Goal: Find specific page/section: Find specific page/section

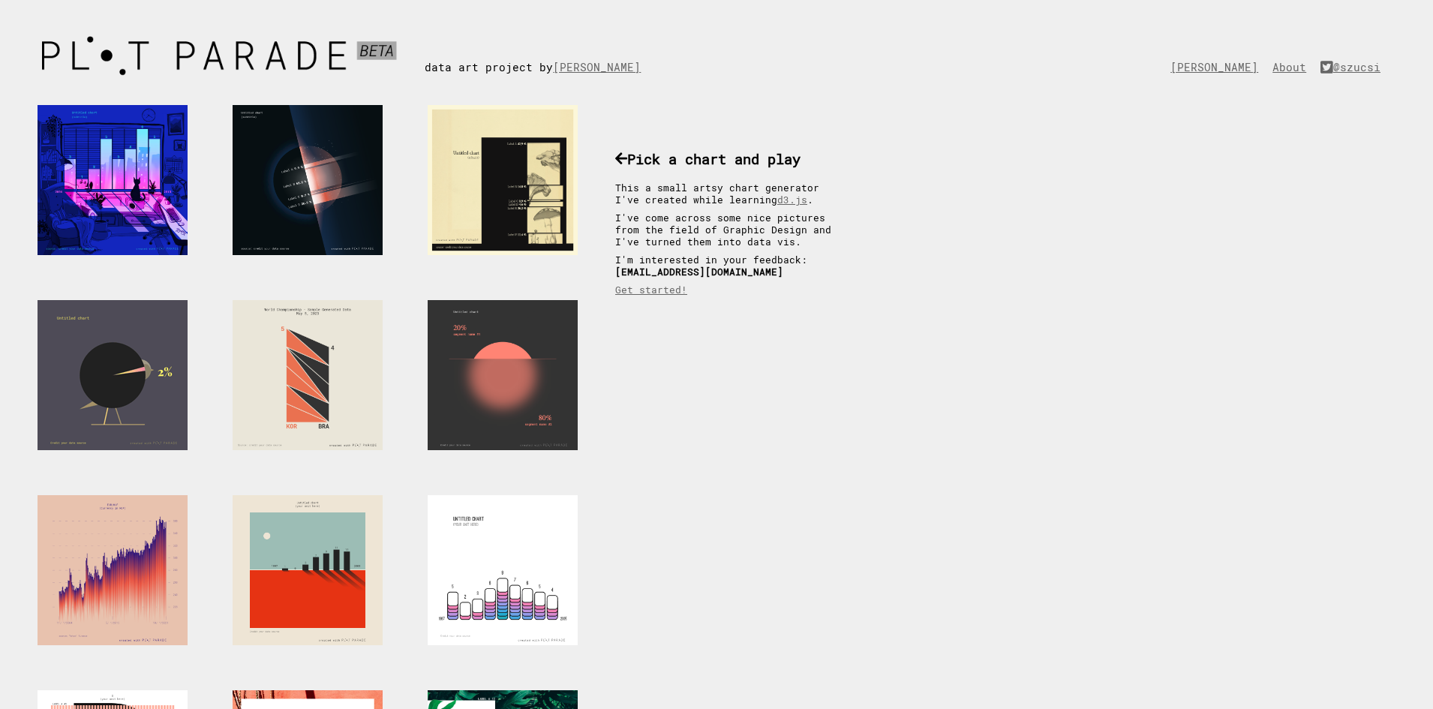
click at [93, 353] on div at bounding box center [113, 375] width 150 height 150
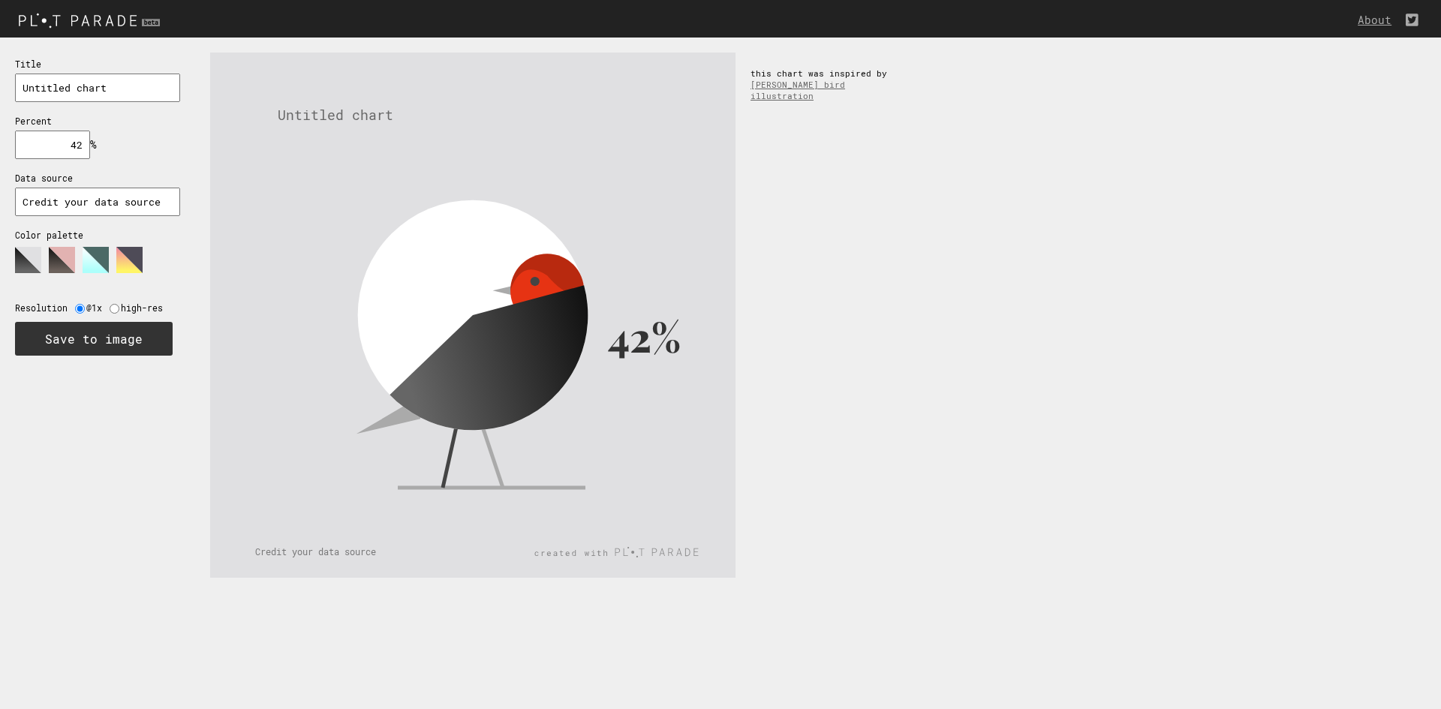
click at [445, 281] on icon at bounding box center [465, 286] width 266 height 224
click at [65, 149] on input "42" at bounding box center [52, 145] width 75 height 29
type input "4"
type input "5"
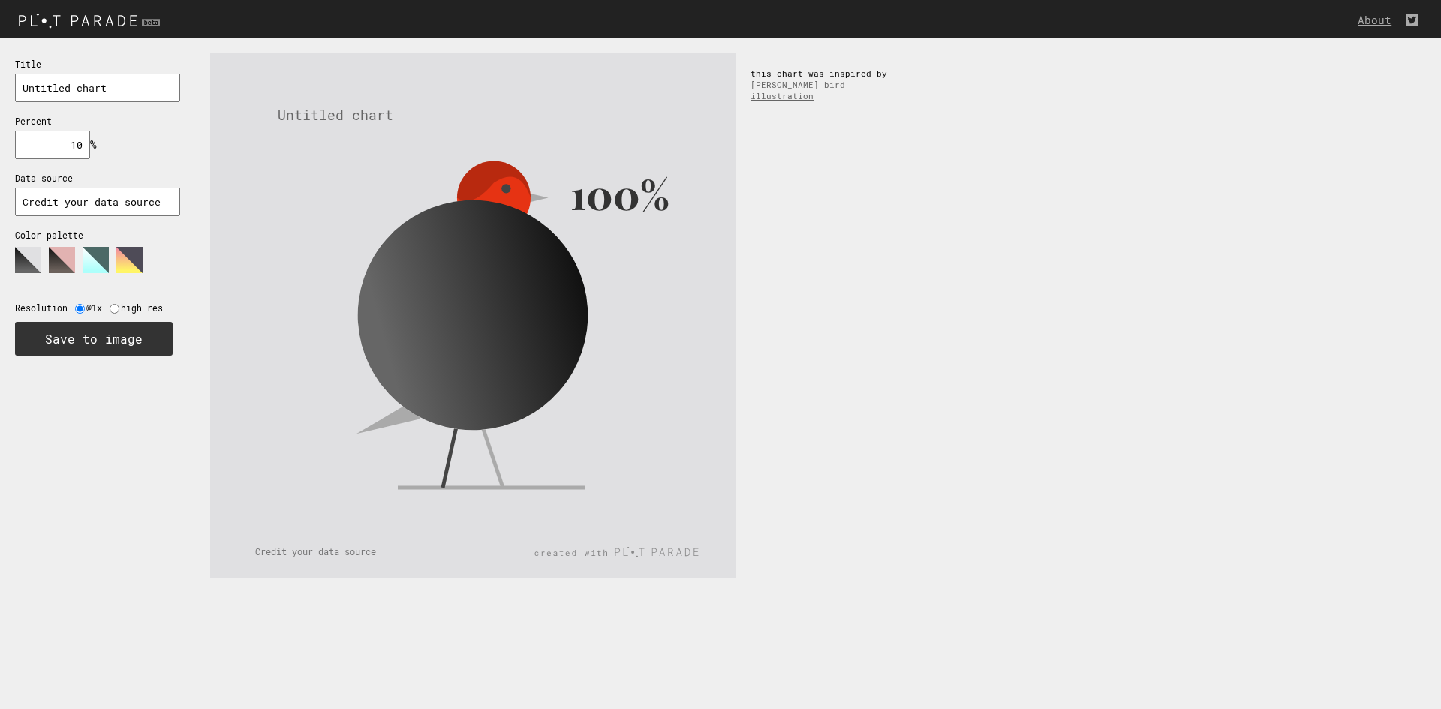
type input "1"
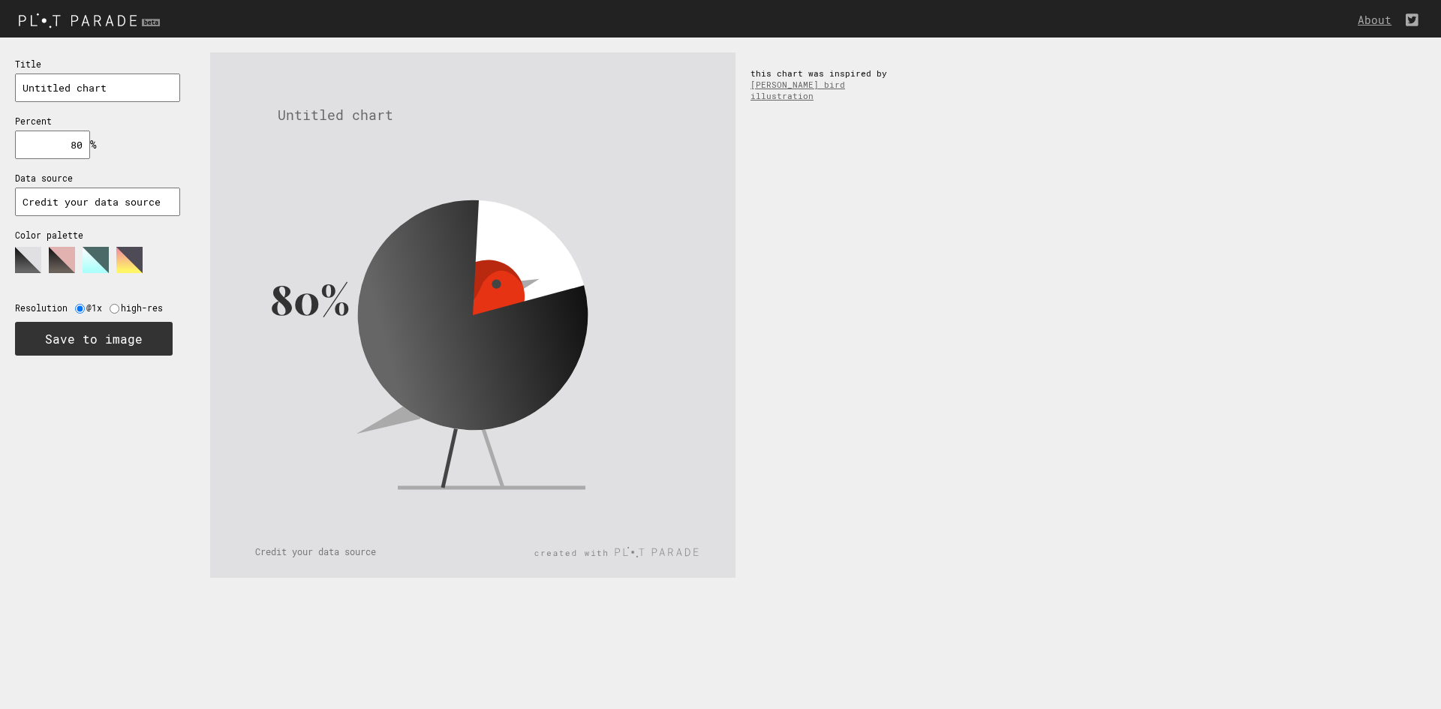
type input "80"
click at [62, 272] on polygon at bounding box center [62, 260] width 26 height 26
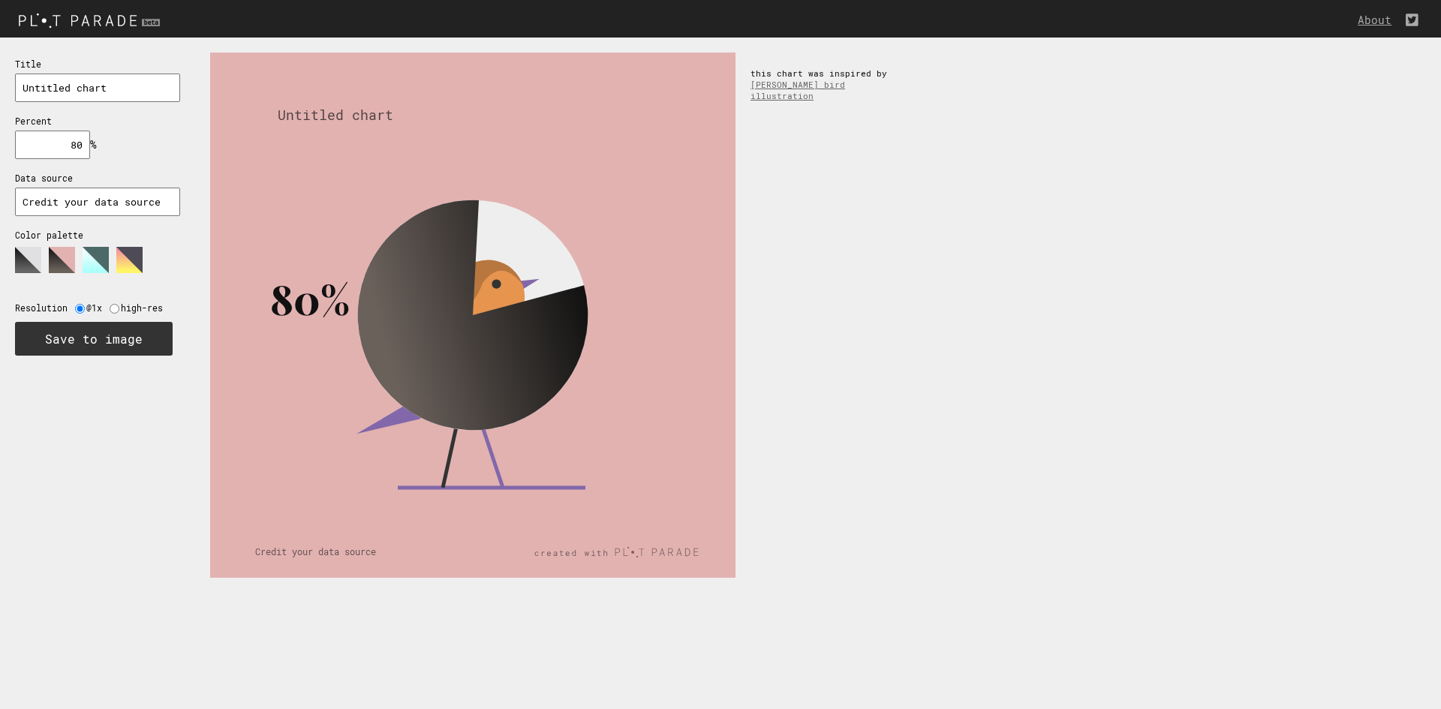
click at [89, 260] on polygon at bounding box center [96, 260] width 26 height 26
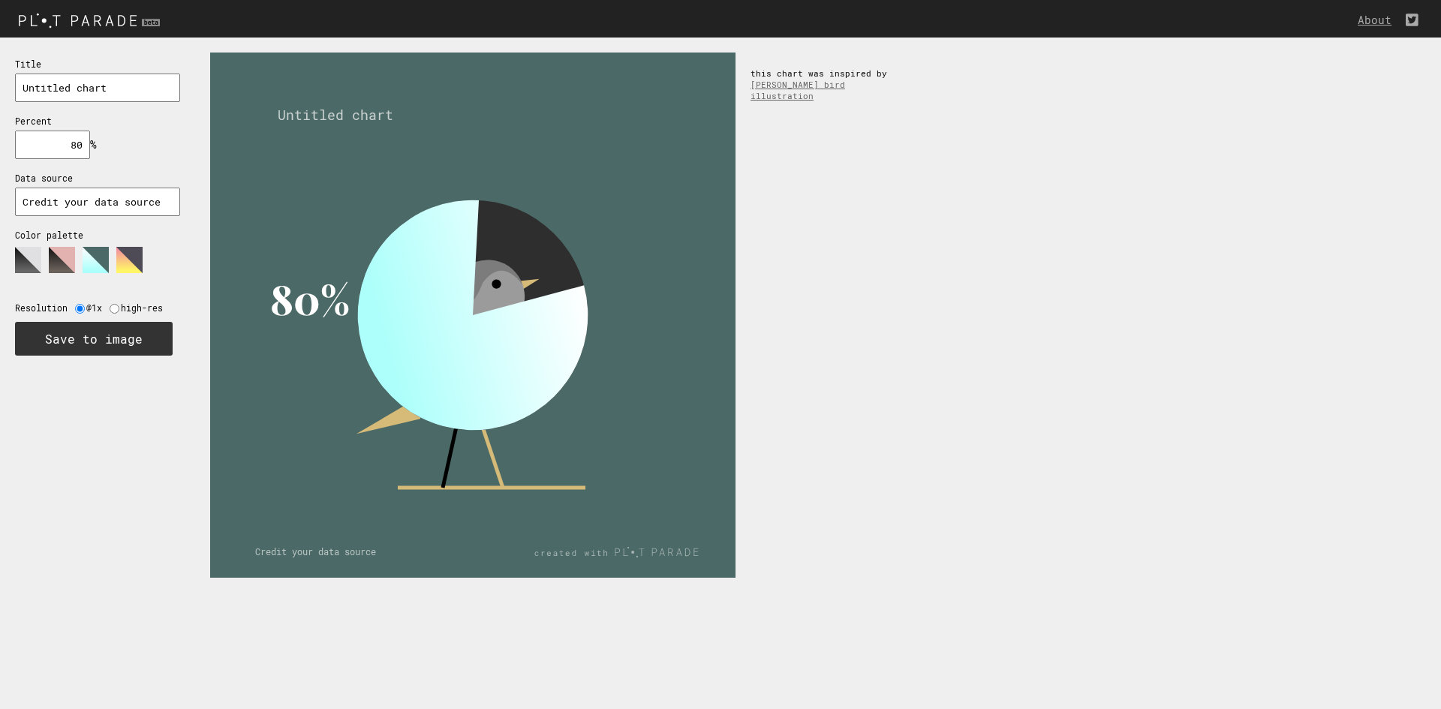
click at [122, 262] on polygon at bounding box center [129, 260] width 26 height 26
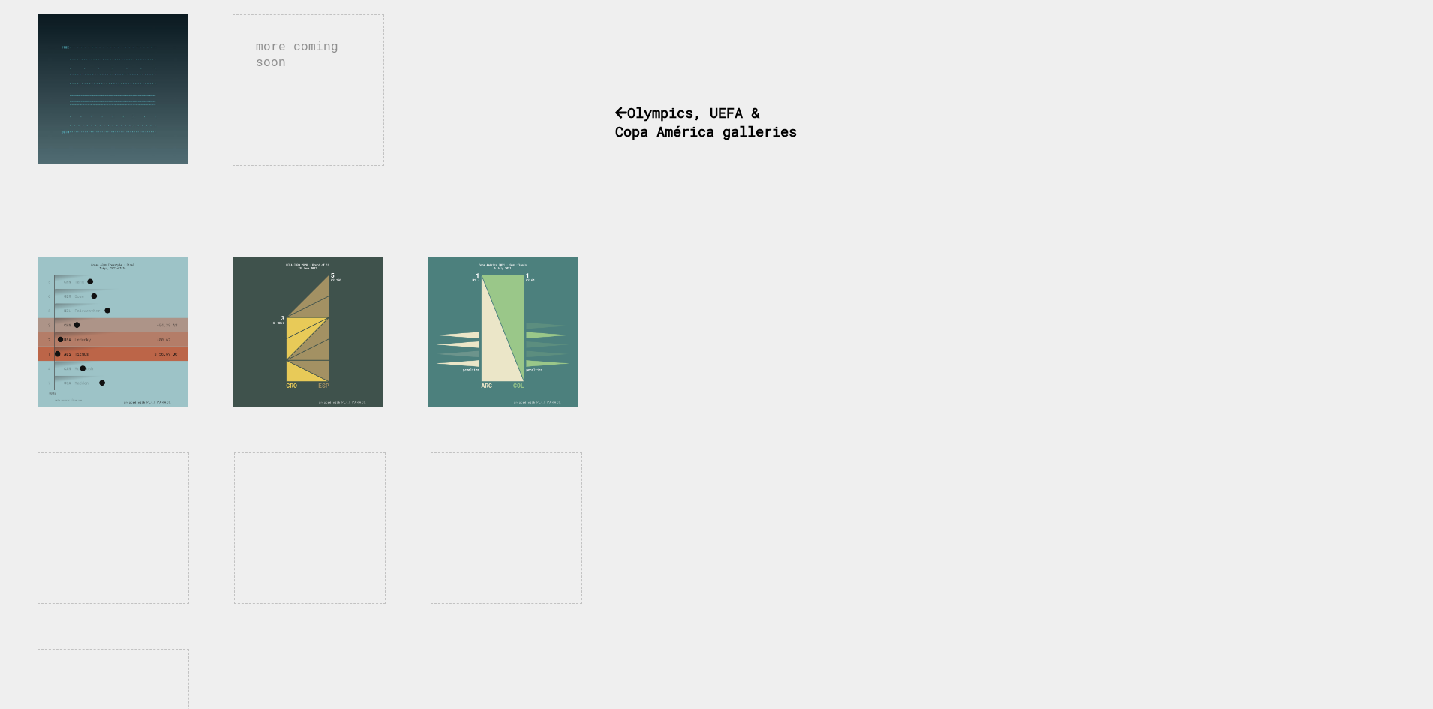
scroll to position [1062, 0]
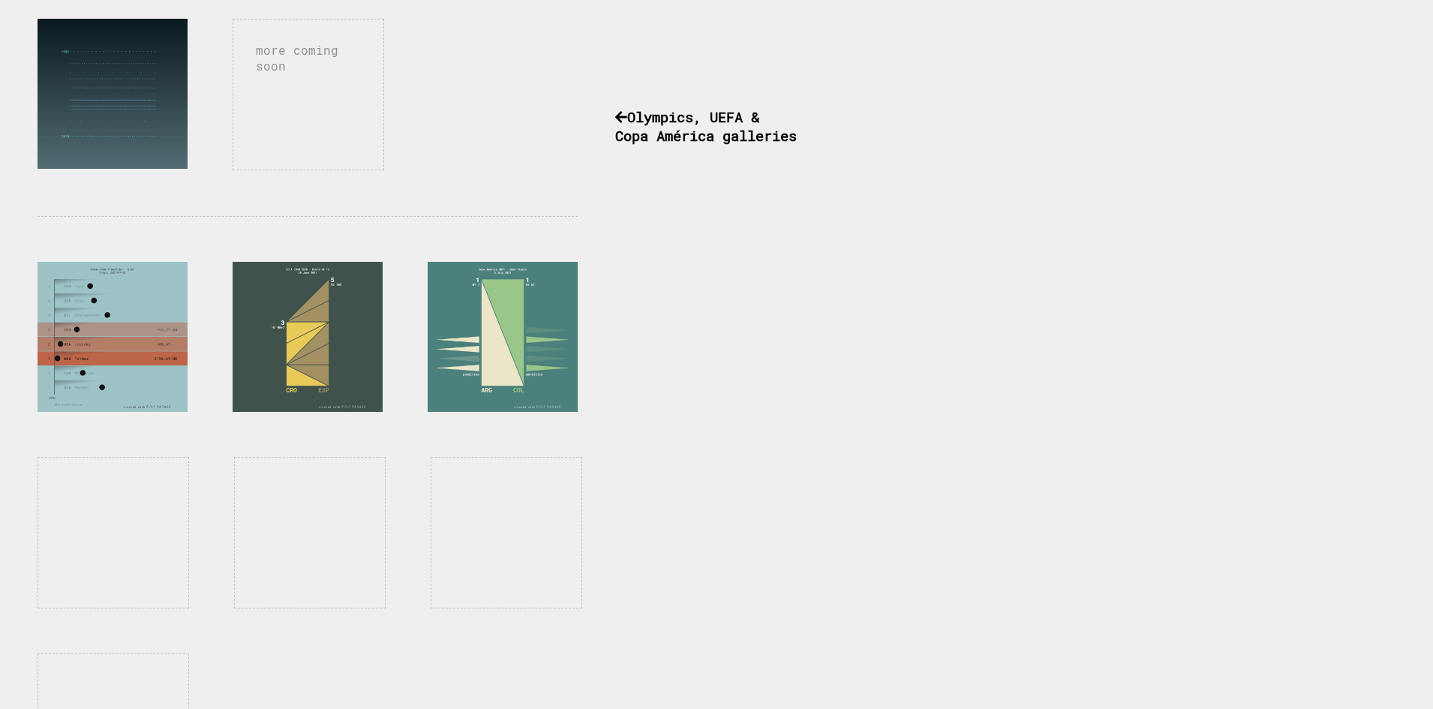
click at [715, 129] on h3 "Olympics, UEFA & Copa América galleries" at bounding box center [731, 126] width 233 height 38
click at [136, 342] on div at bounding box center [113, 337] width 150 height 150
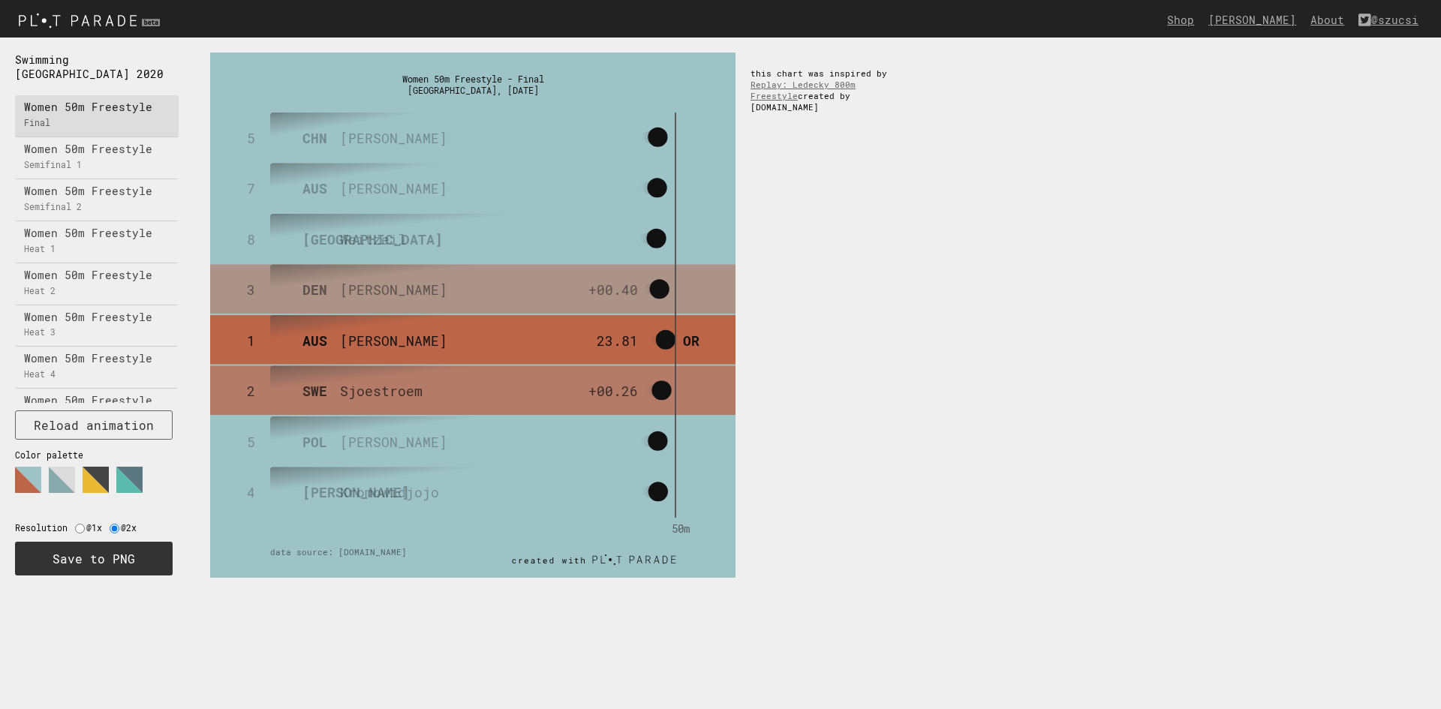
click at [91, 103] on p "Women 50m Freestyle" at bounding box center [100, 108] width 153 height 10
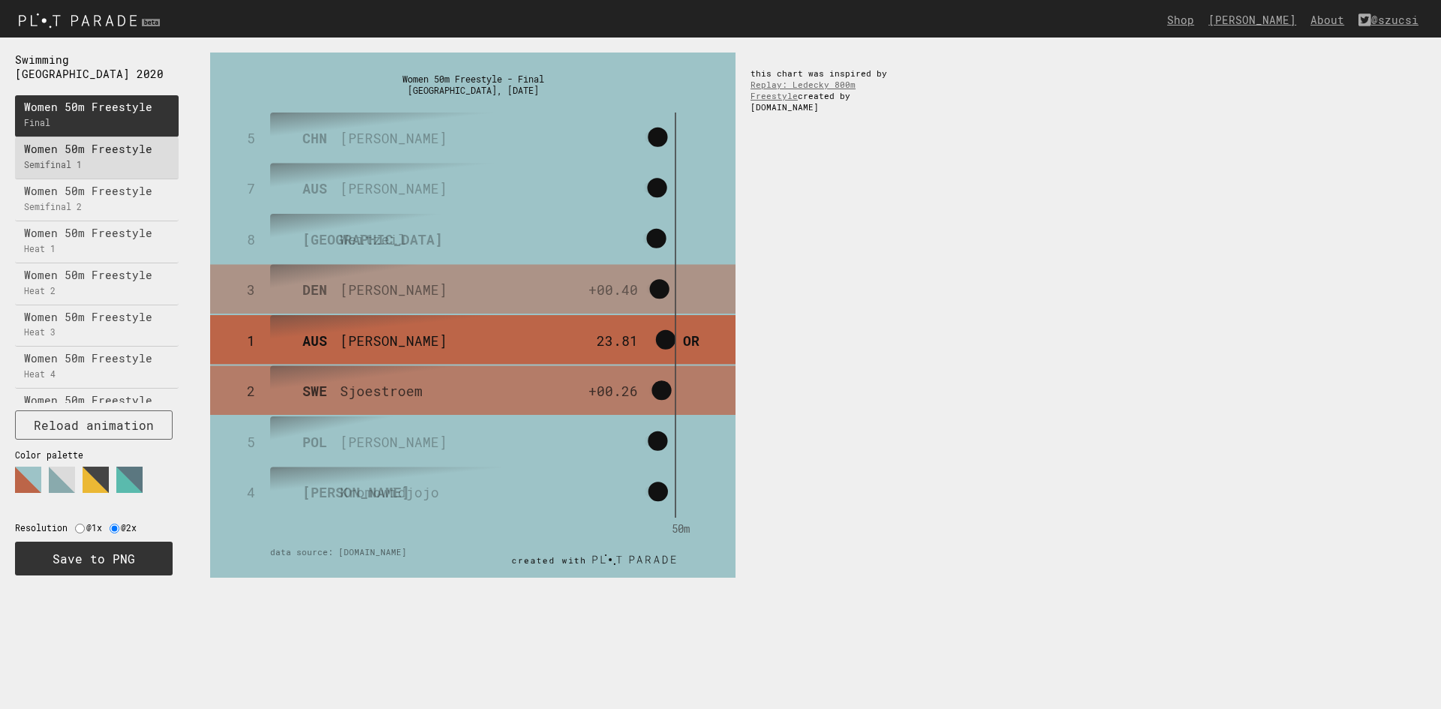
click at [107, 161] on p "Semifinal 1" at bounding box center [100, 166] width 153 height 10
